Goal: Task Accomplishment & Management: Use online tool/utility

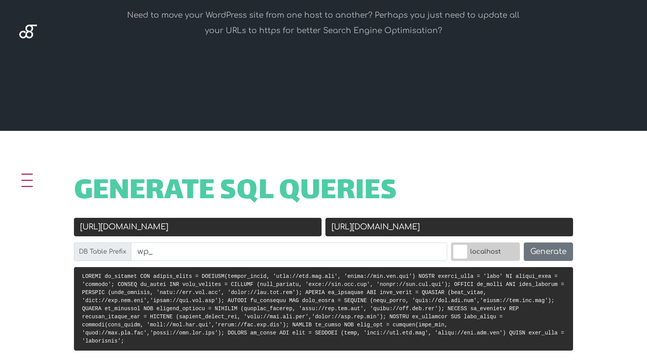
scroll to position [177, 0]
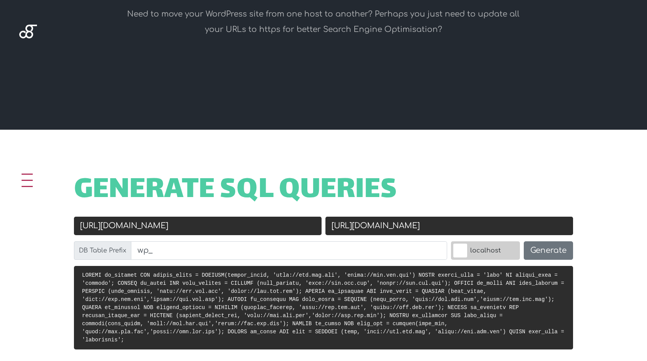
click at [239, 222] on input "http://old.url.com" at bounding box center [197, 226] width 247 height 18
paste input "s://telzen.bluedigitaltechnologies"
type input "[URL][DOMAIN_NAME]"
click at [379, 231] on input "https://new.url.com" at bounding box center [448, 226] width 247 height 18
paste input "www.tel-zen.com/"
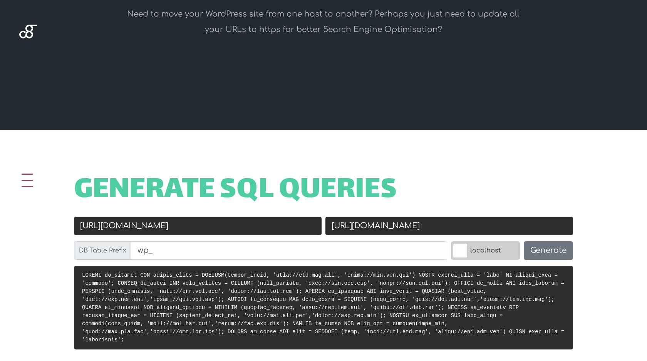
type input "[URL][DOMAIN_NAME]"
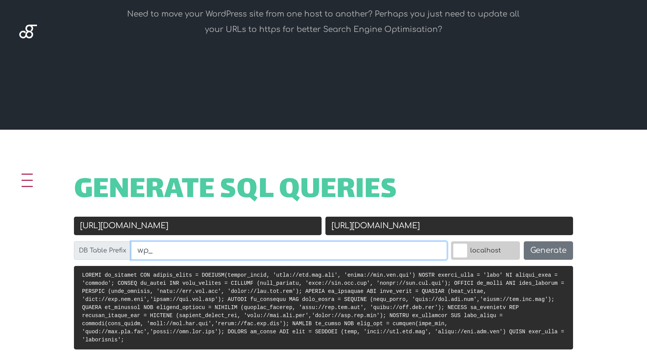
click at [268, 252] on input "wp_" at bounding box center [289, 250] width 316 height 18
paste input "jd_options"
type input "wpjd_"
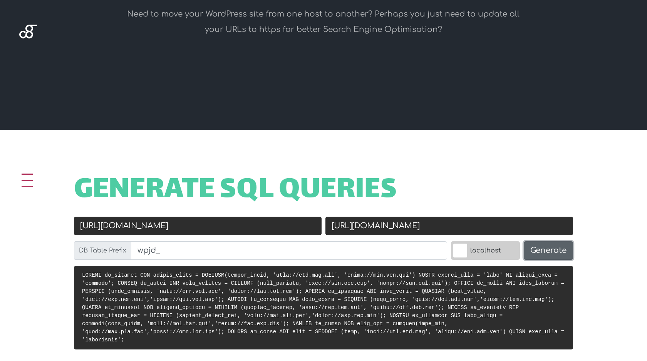
click at [537, 252] on button "Generate" at bounding box center [547, 250] width 49 height 18
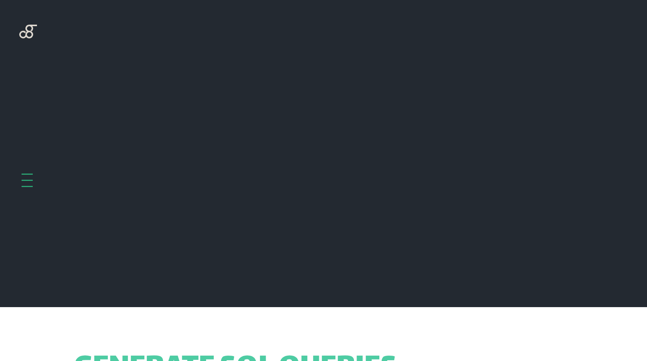
scroll to position [307, 0]
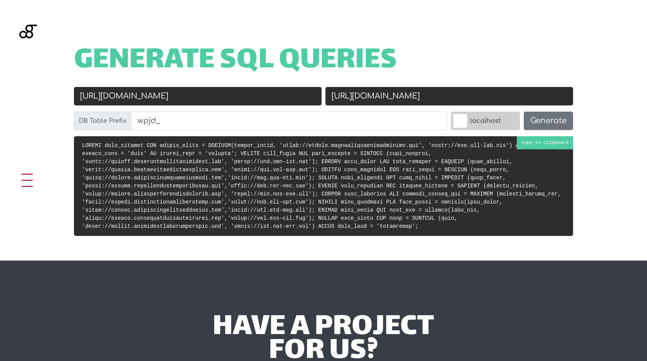
click at [396, 202] on code at bounding box center [321, 185] width 478 height 87
click at [247, 98] on input "[URL][DOMAIN_NAME]" at bounding box center [197, 96] width 247 height 18
click at [257, 90] on input "[URL][DOMAIN_NAME]" at bounding box center [197, 96] width 247 height 18
click at [386, 97] on input "[URL][DOMAIN_NAME]" at bounding box center [448, 96] width 247 height 18
